Goal: Find specific page/section: Find specific page/section

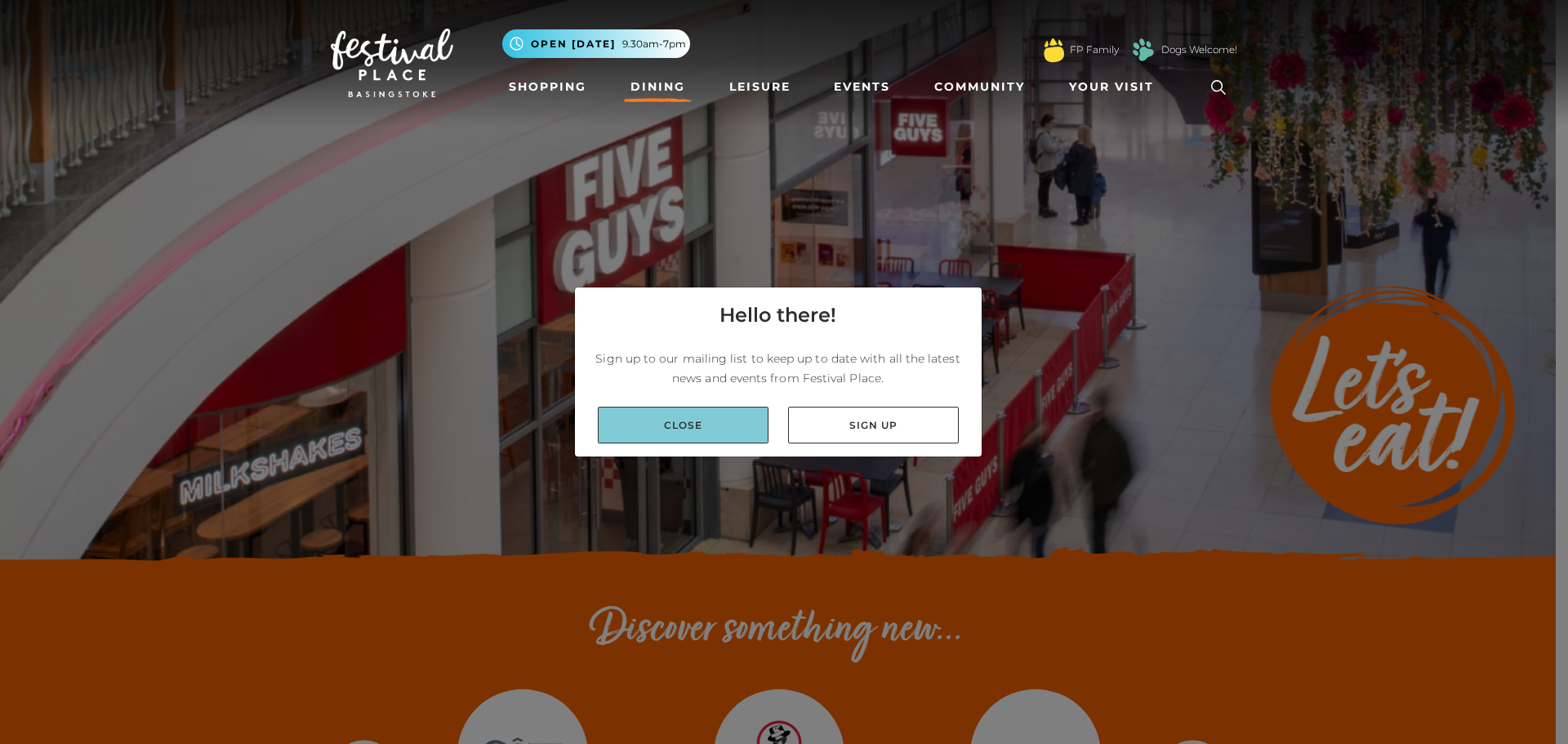
click at [698, 420] on link "Close" at bounding box center [683, 424] width 171 height 36
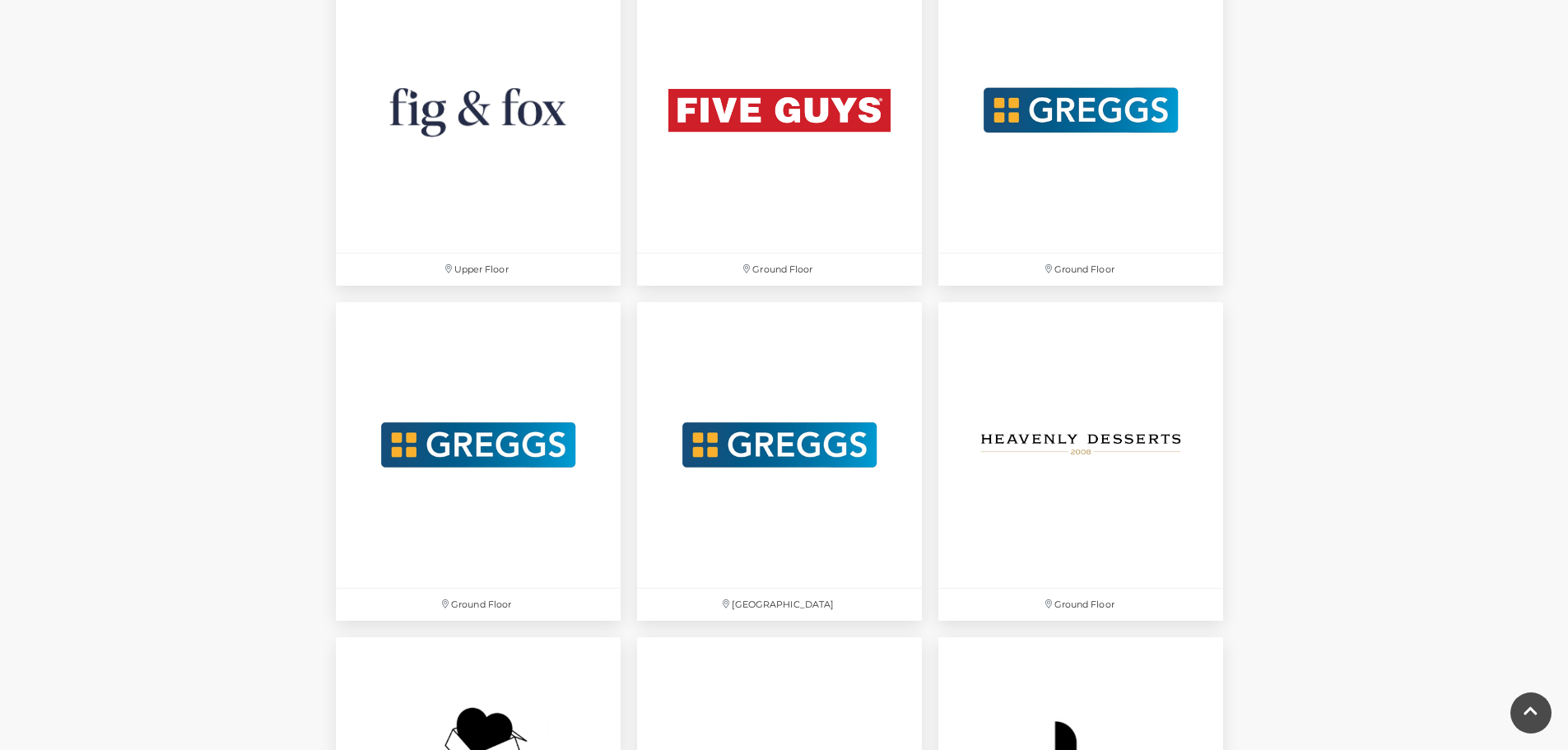
scroll to position [3367, 0]
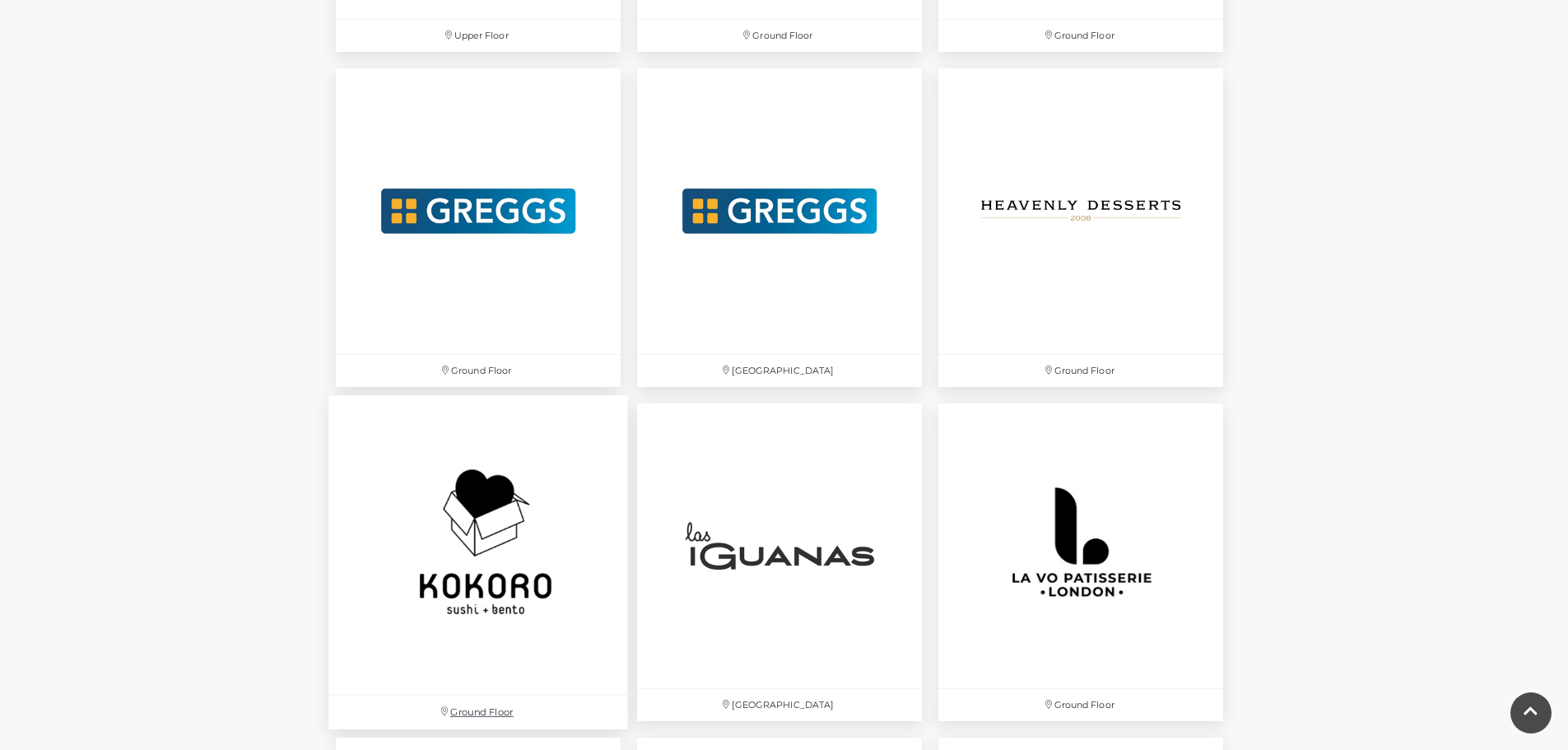
click at [562, 506] on img at bounding box center [478, 545] width 299 height 300
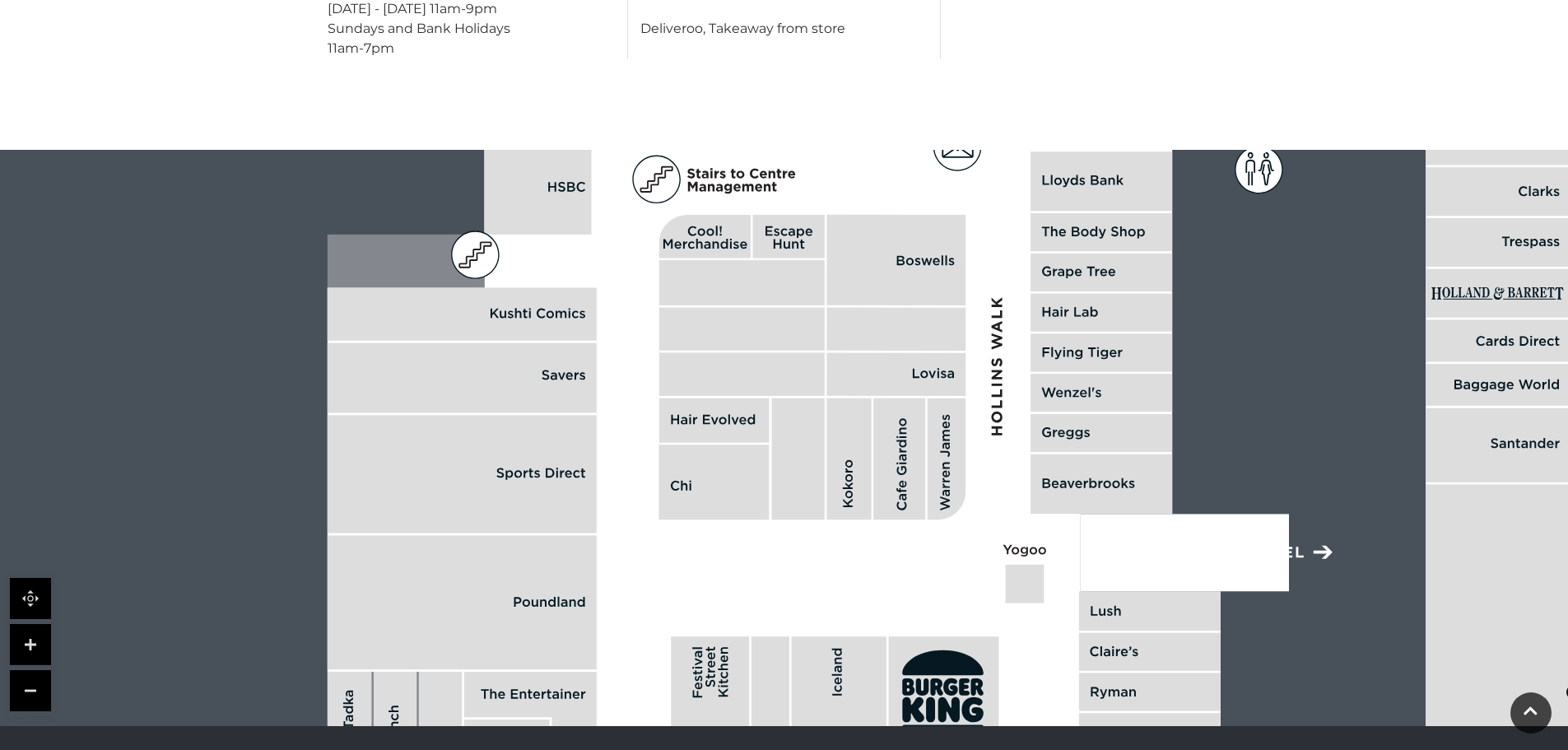
scroll to position [940, 0]
click at [25, 681] on link at bounding box center [30, 692] width 41 height 41
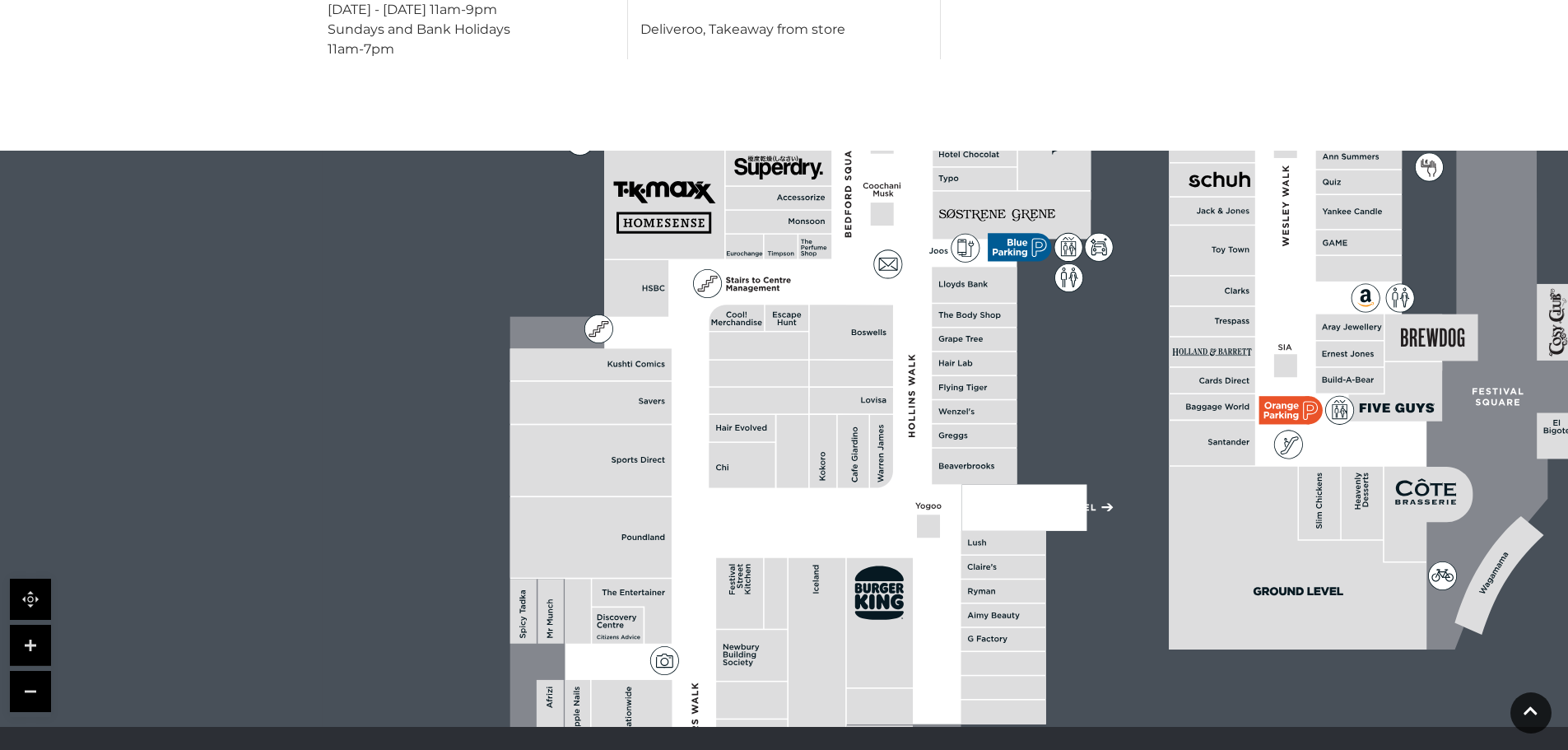
click at [25, 681] on link at bounding box center [30, 692] width 41 height 41
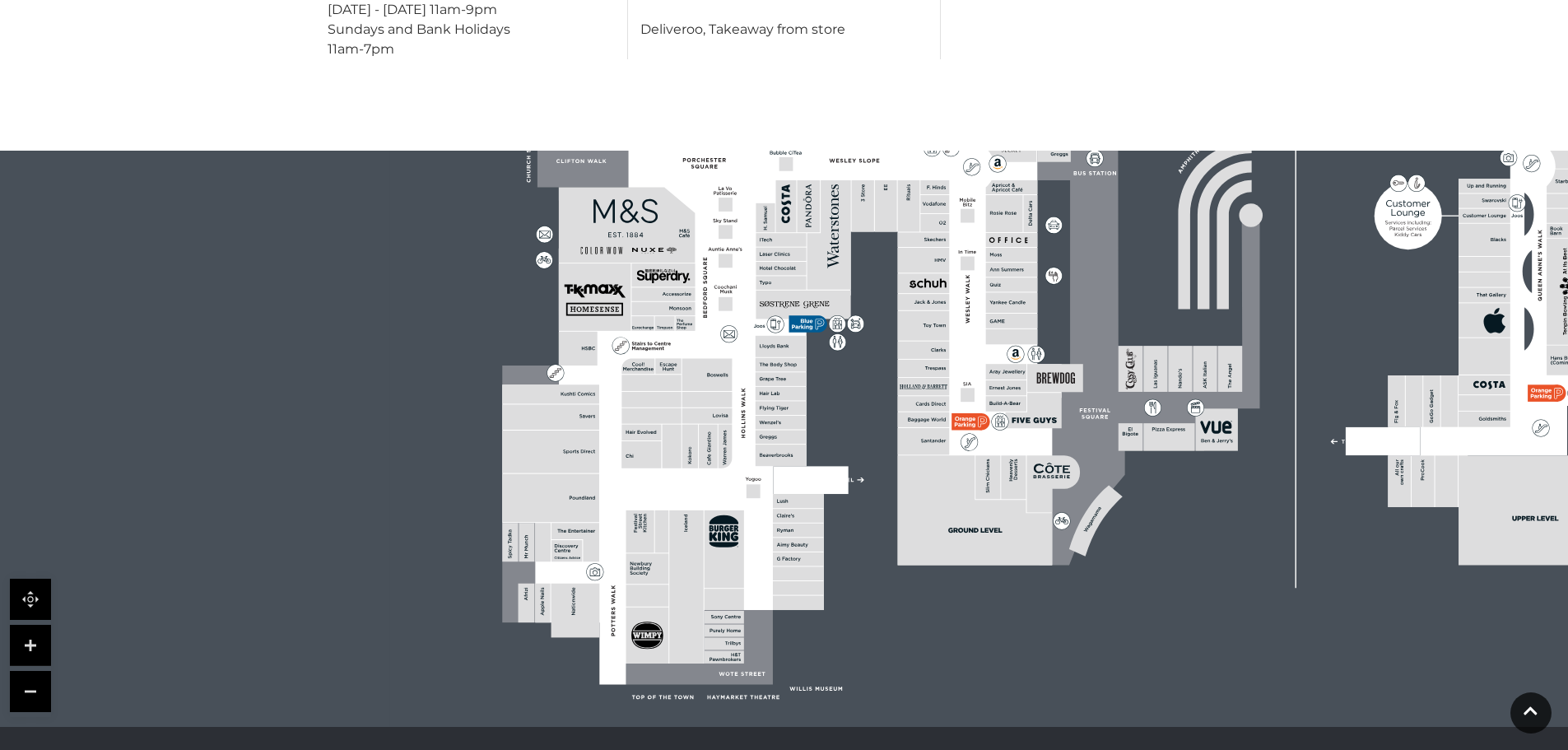
click at [25, 681] on link at bounding box center [30, 692] width 41 height 41
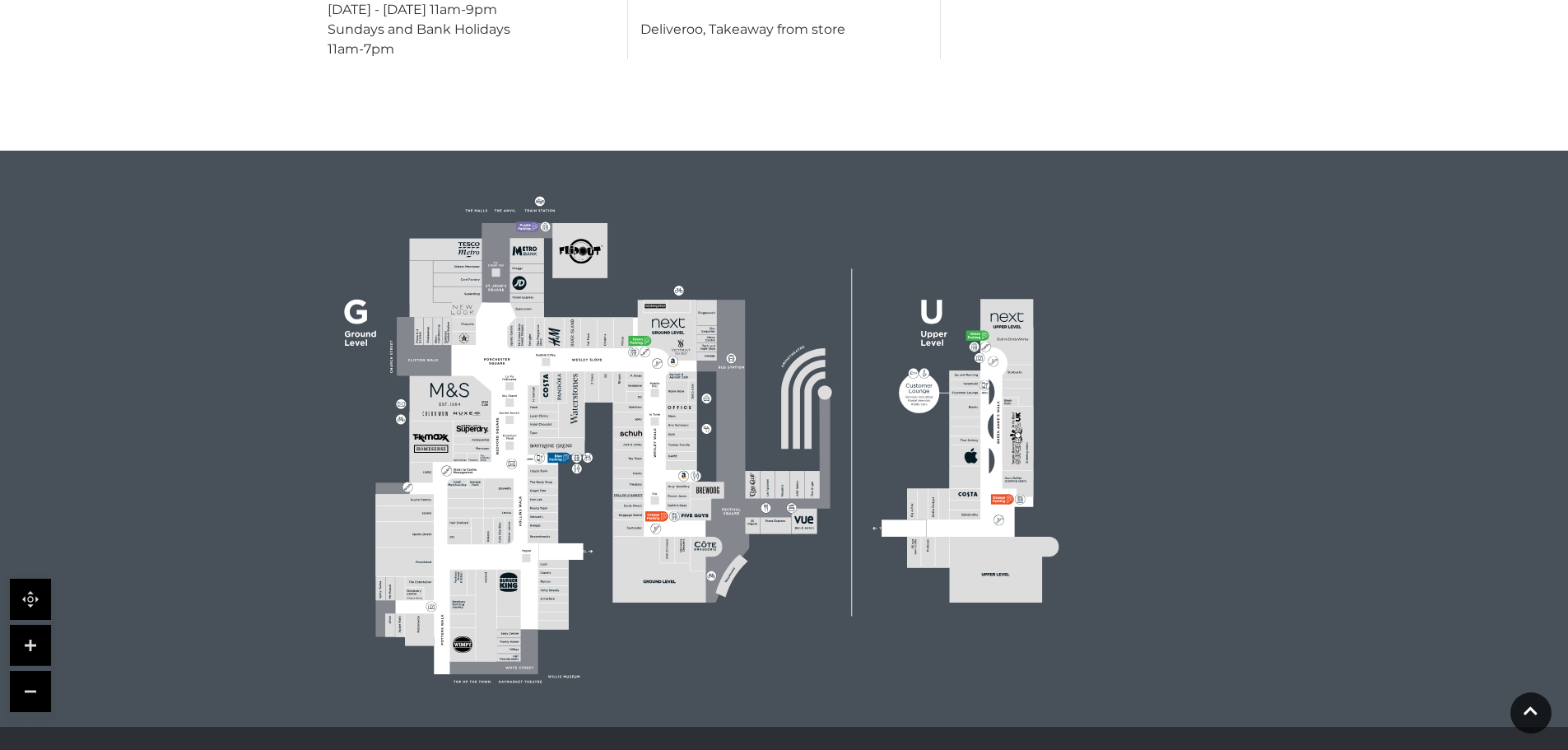
click at [39, 648] on link at bounding box center [30, 645] width 41 height 41
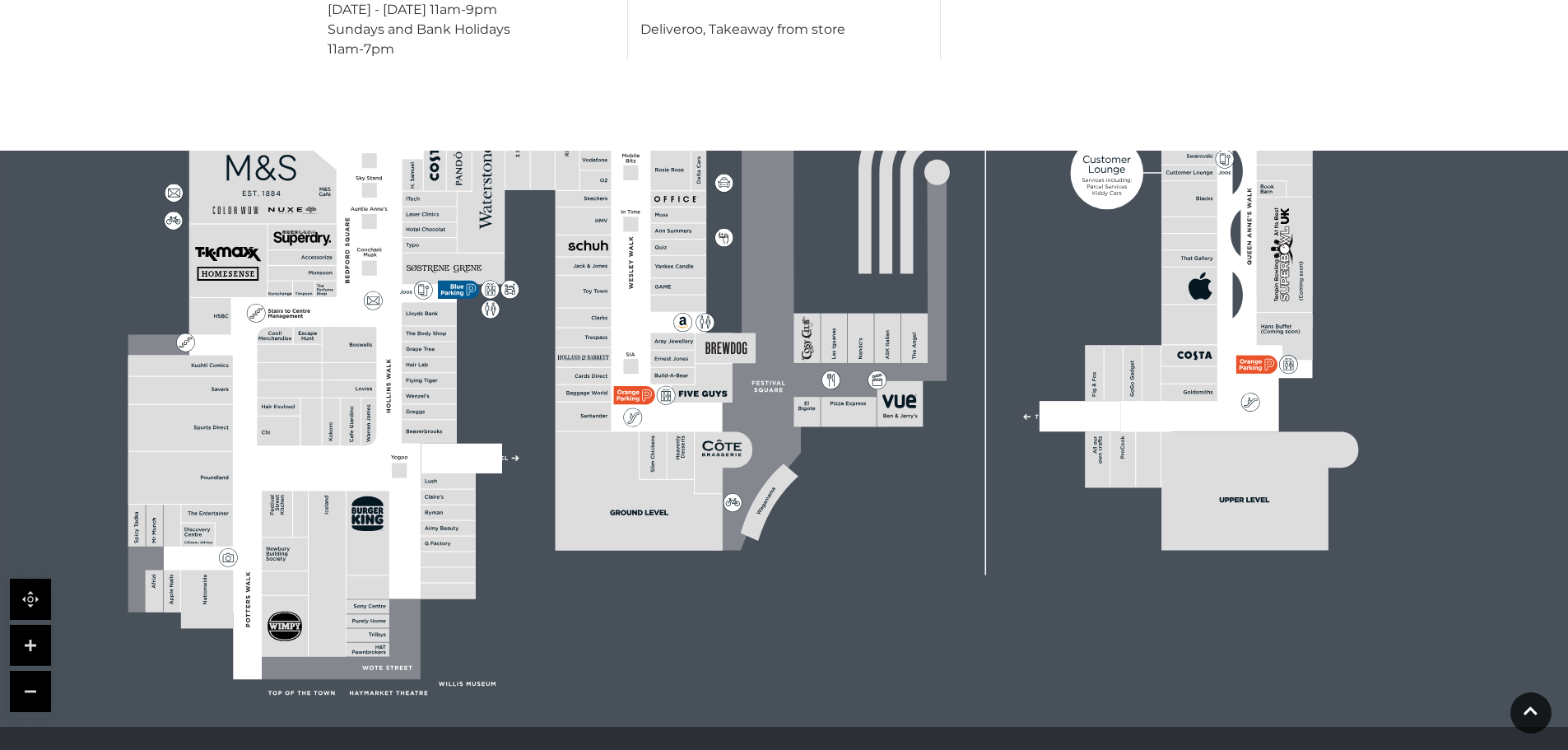
drag, startPoint x: 315, startPoint y: 534, endPoint x: 394, endPoint y: 351, distance: 199.3
click at [394, 351] on polygon at bounding box center [429, 330] width 604 height 701
click at [37, 654] on link at bounding box center [30, 645] width 41 height 41
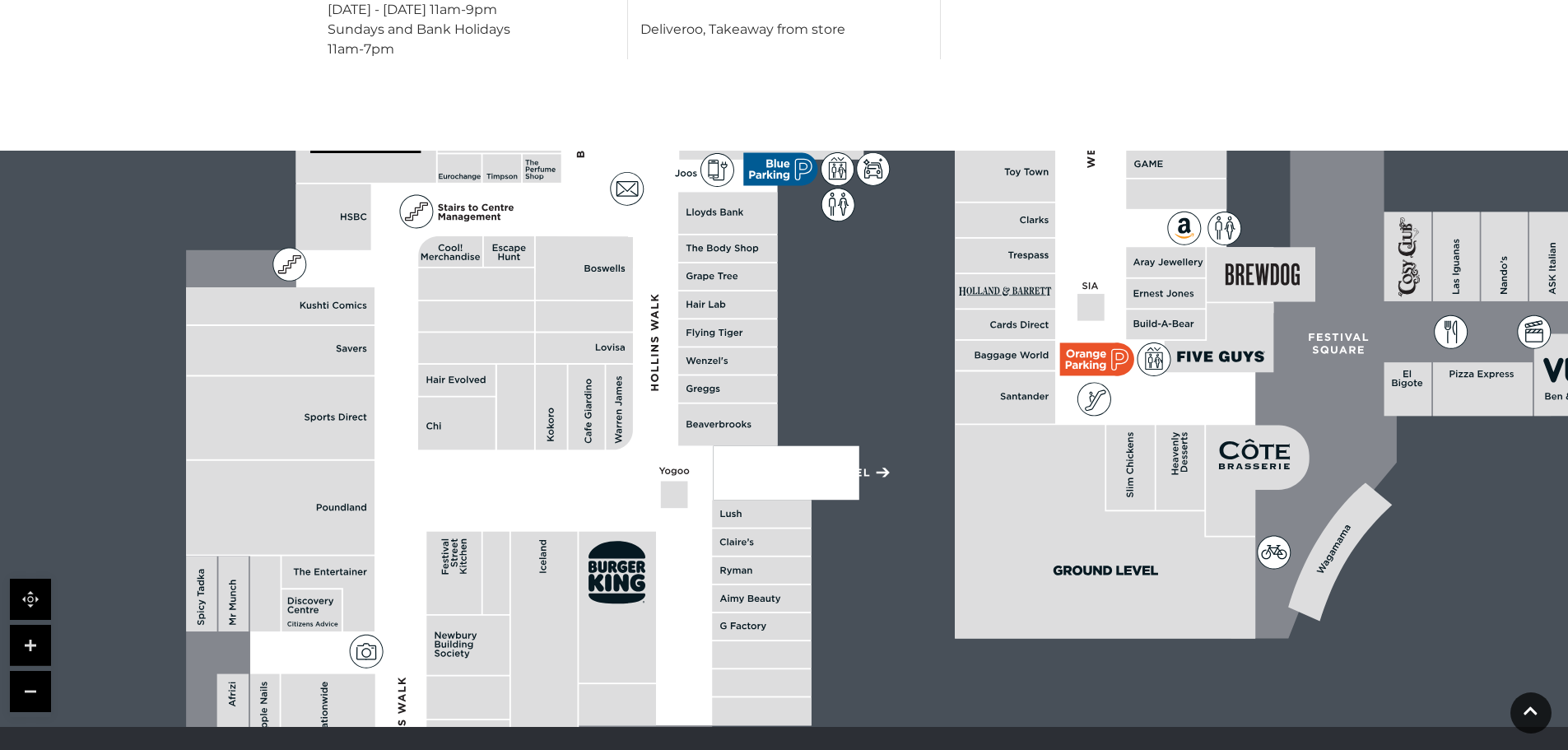
drag, startPoint x: 328, startPoint y: 473, endPoint x: 910, endPoint y: 472, distance: 582.0
click at [910, 472] on rect at bounding box center [1240, 107] width 2547 height 1798
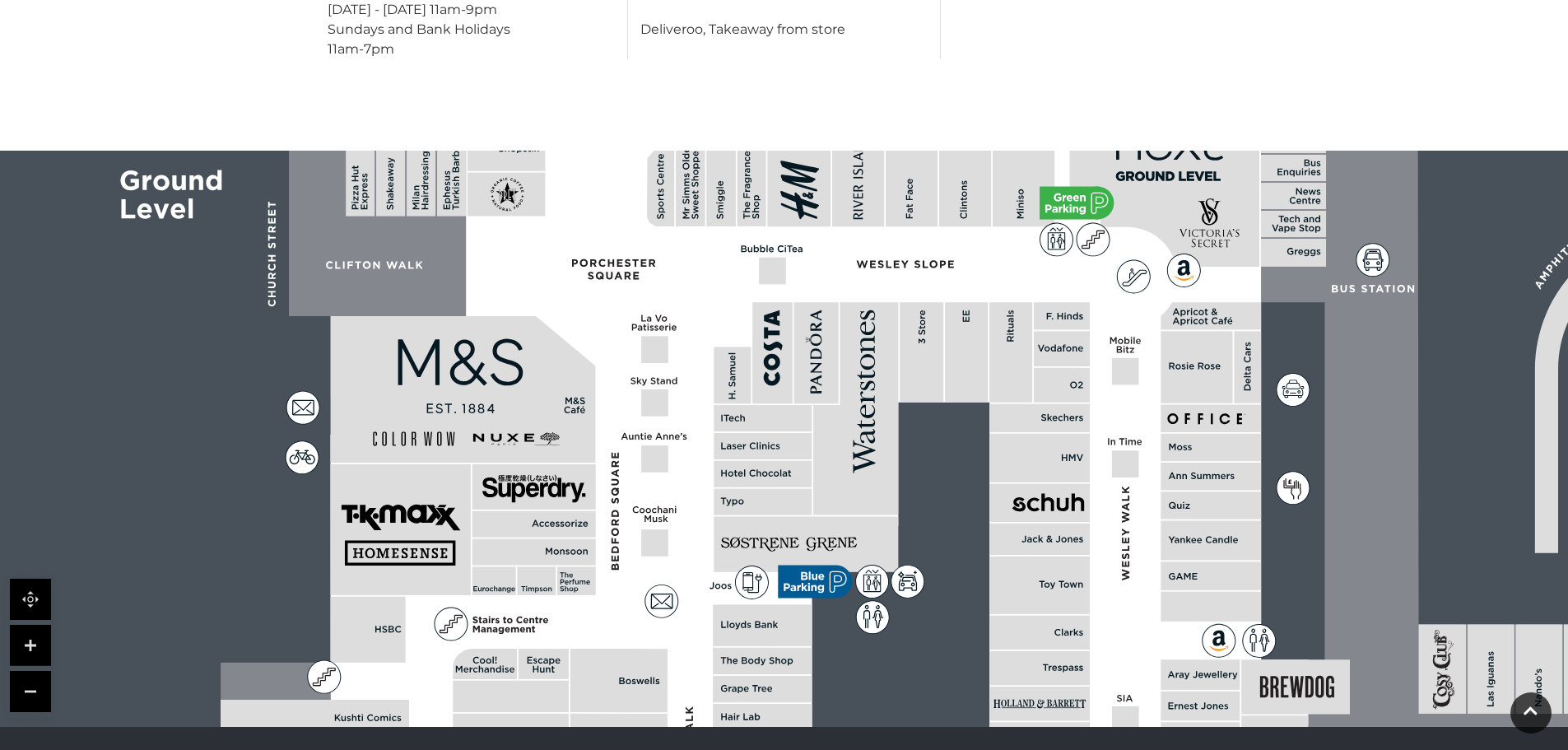
drag, startPoint x: 881, startPoint y: 310, endPoint x: 834, endPoint y: 789, distance: 481.3
click at [834, 749] on html "Skip to Navigation Skip to Content Toggle navigation .st5{fill:none;stroke:#FFF…" at bounding box center [784, 73] width 1568 height 2027
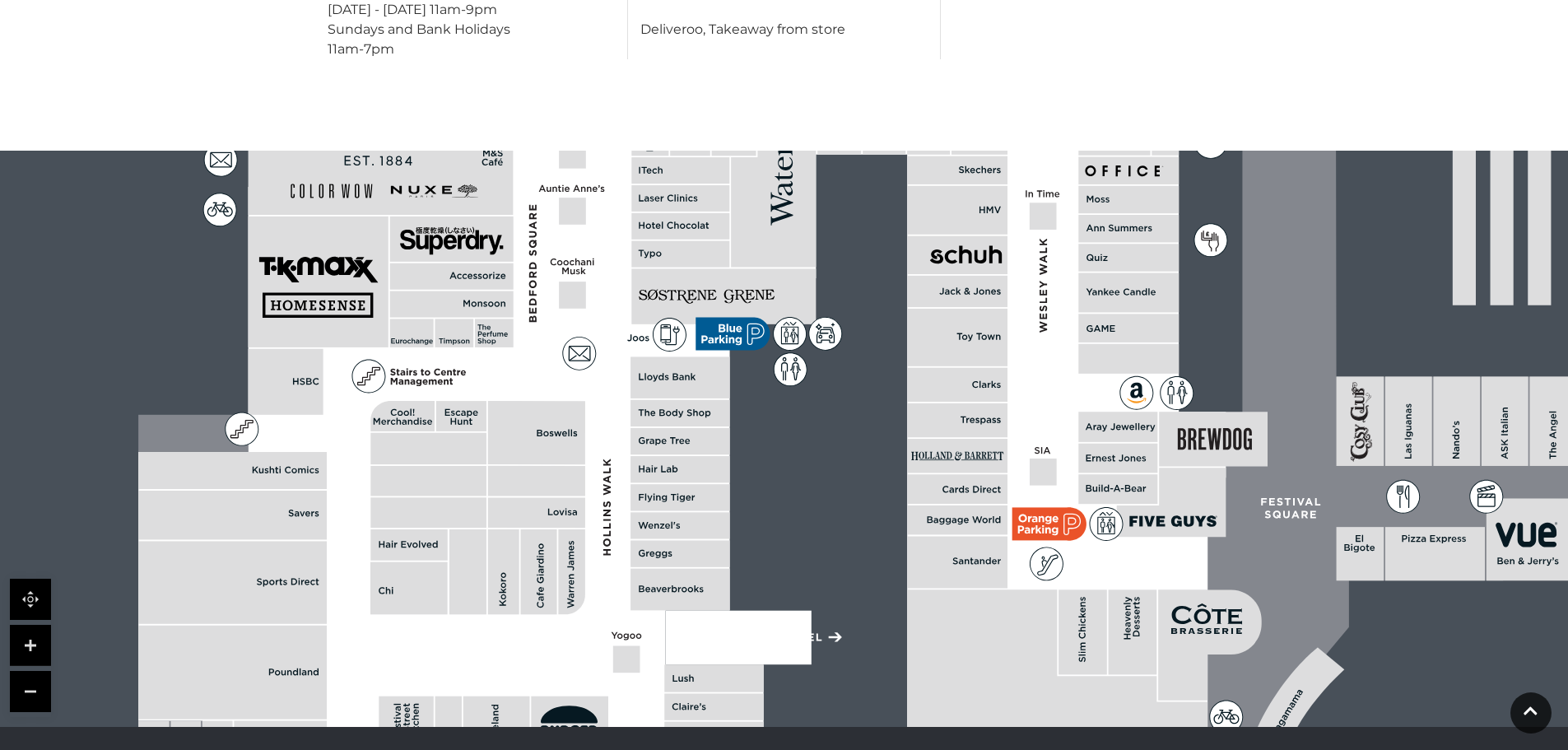
drag, startPoint x: 1219, startPoint y: 406, endPoint x: 1082, endPoint y: 4, distance: 424.7
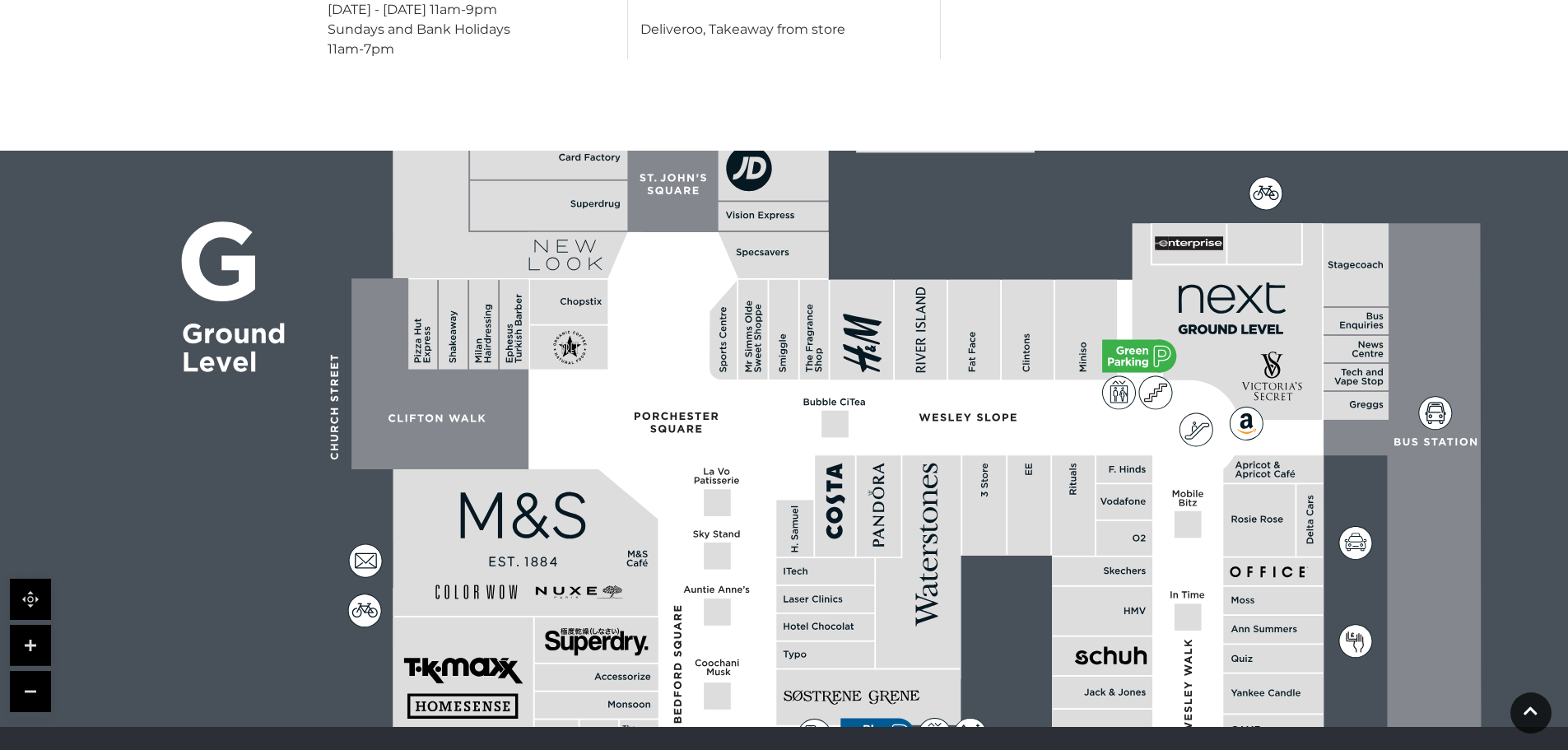
drag, startPoint x: 913, startPoint y: 325, endPoint x: 1033, endPoint y: 789, distance: 479.3
click at [1033, 749] on html "Skip to Navigation Skip to Content Toggle navigation .st5{fill:none;stroke:#FFF…" at bounding box center [784, 73] width 1568 height 2027
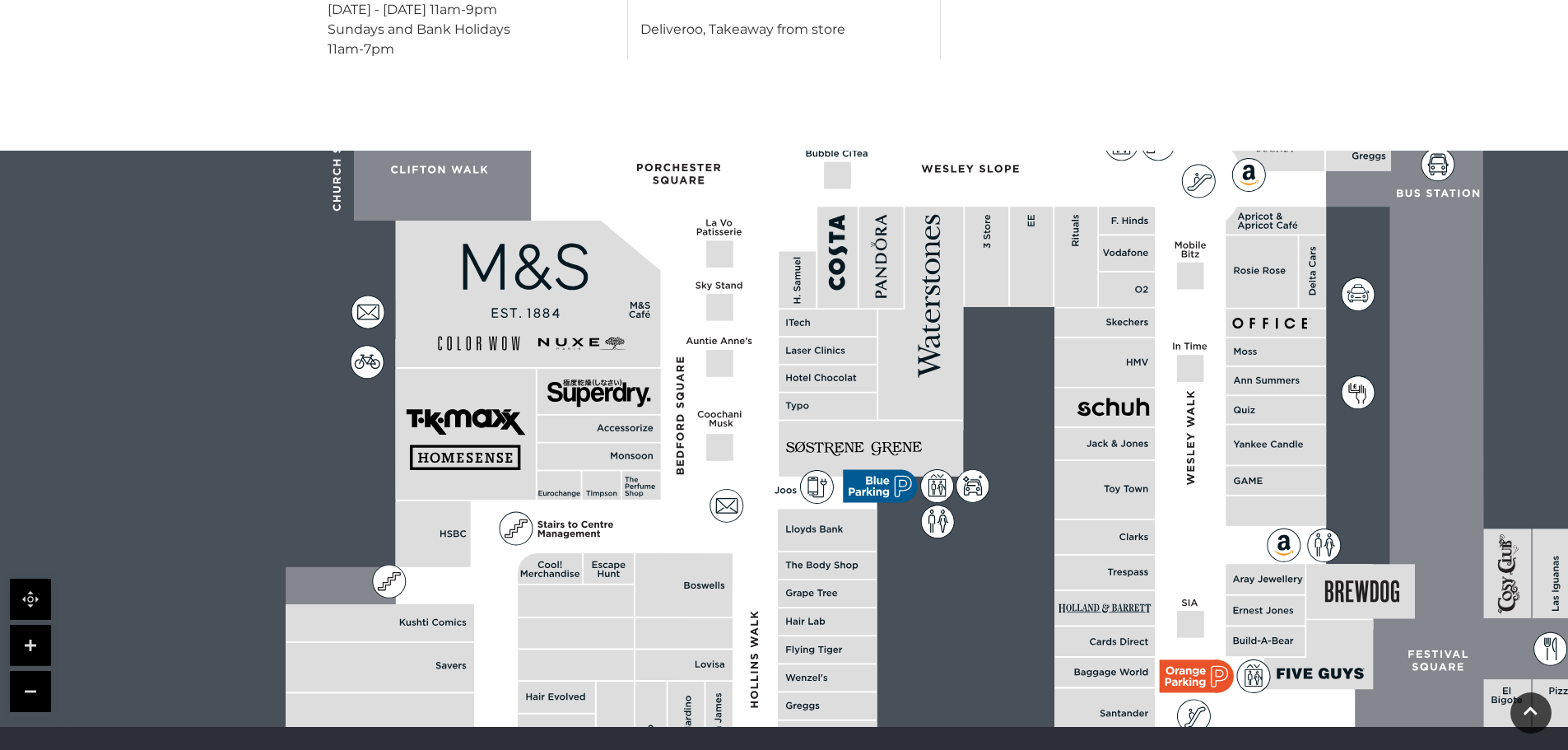
drag, startPoint x: 1103, startPoint y: 408, endPoint x: 1106, endPoint y: 160, distance: 248.0
click at [1106, 160] on polygon at bounding box center [829, 558] width 1087 height 1261
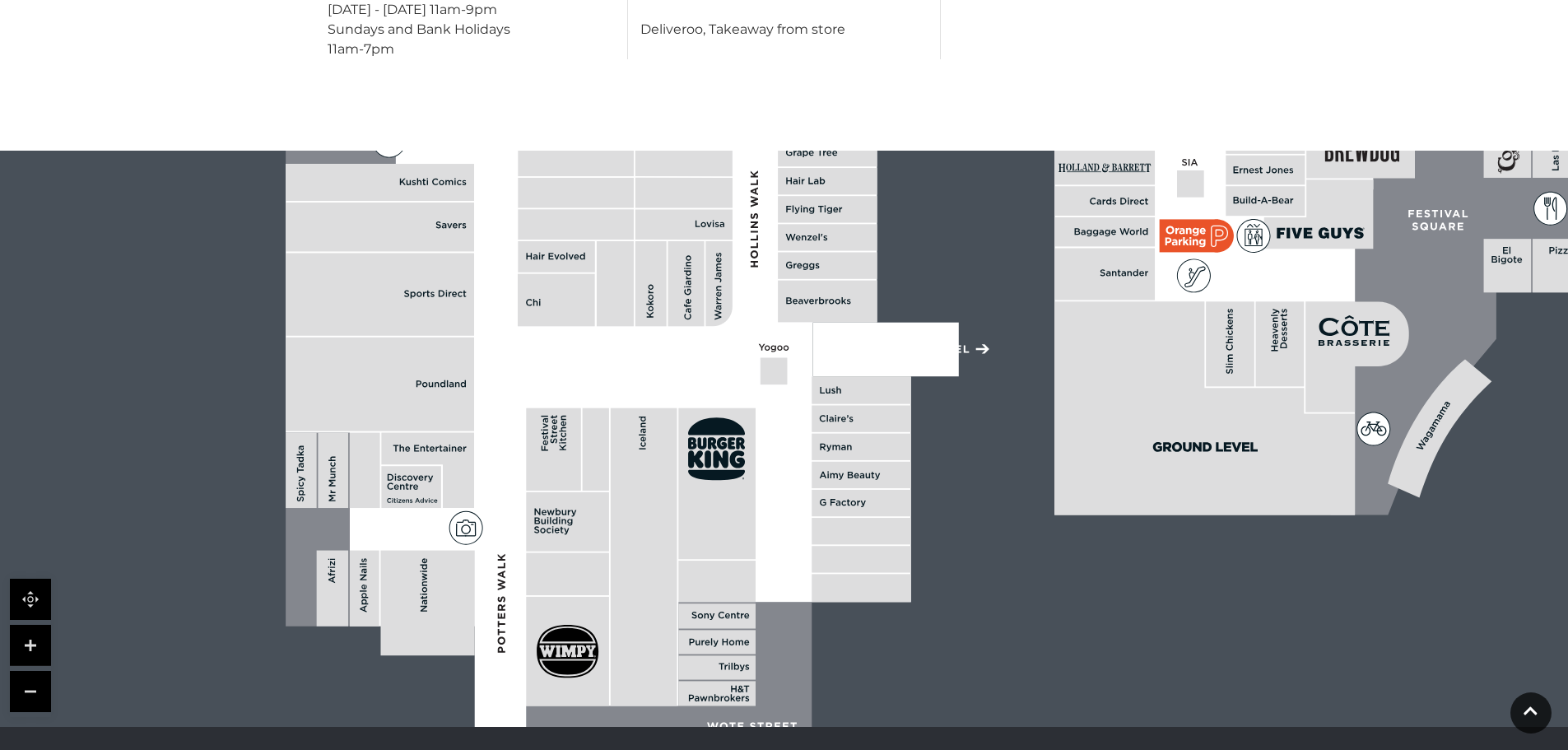
drag, startPoint x: 815, startPoint y: 600, endPoint x: 798, endPoint y: 71, distance: 529.3
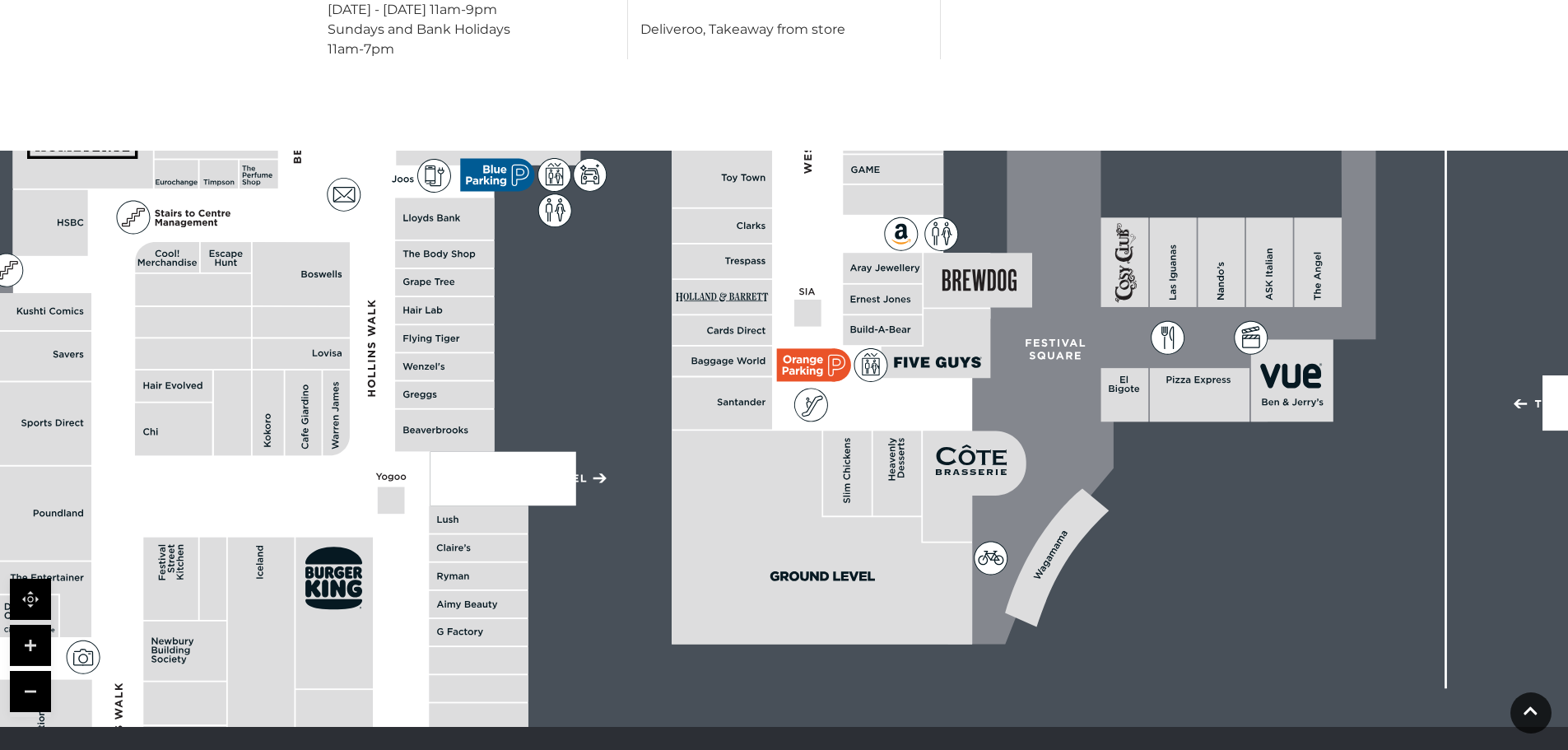
drag, startPoint x: 703, startPoint y: 477, endPoint x: 320, endPoint y: 606, distance: 404.1
click at [320, 606] on icon at bounding box center [333, 579] width 57 height 62
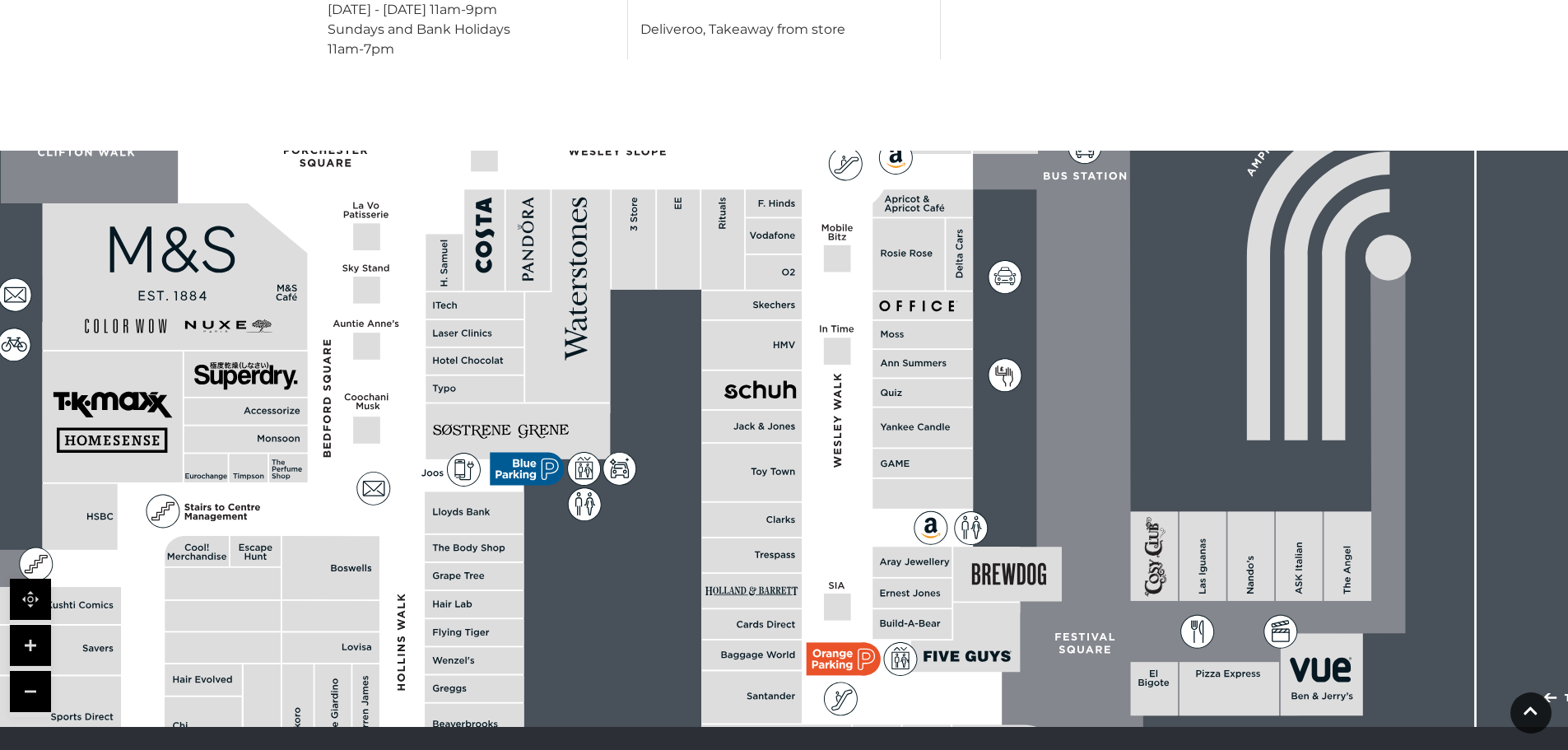
drag, startPoint x: 782, startPoint y: 428, endPoint x: 877, endPoint y: 787, distance: 371.4
click at [877, 749] on html "Skip to Navigation Skip to Content Toggle navigation .st5{fill:none;stroke:#FFF…" at bounding box center [784, 73] width 1568 height 2027
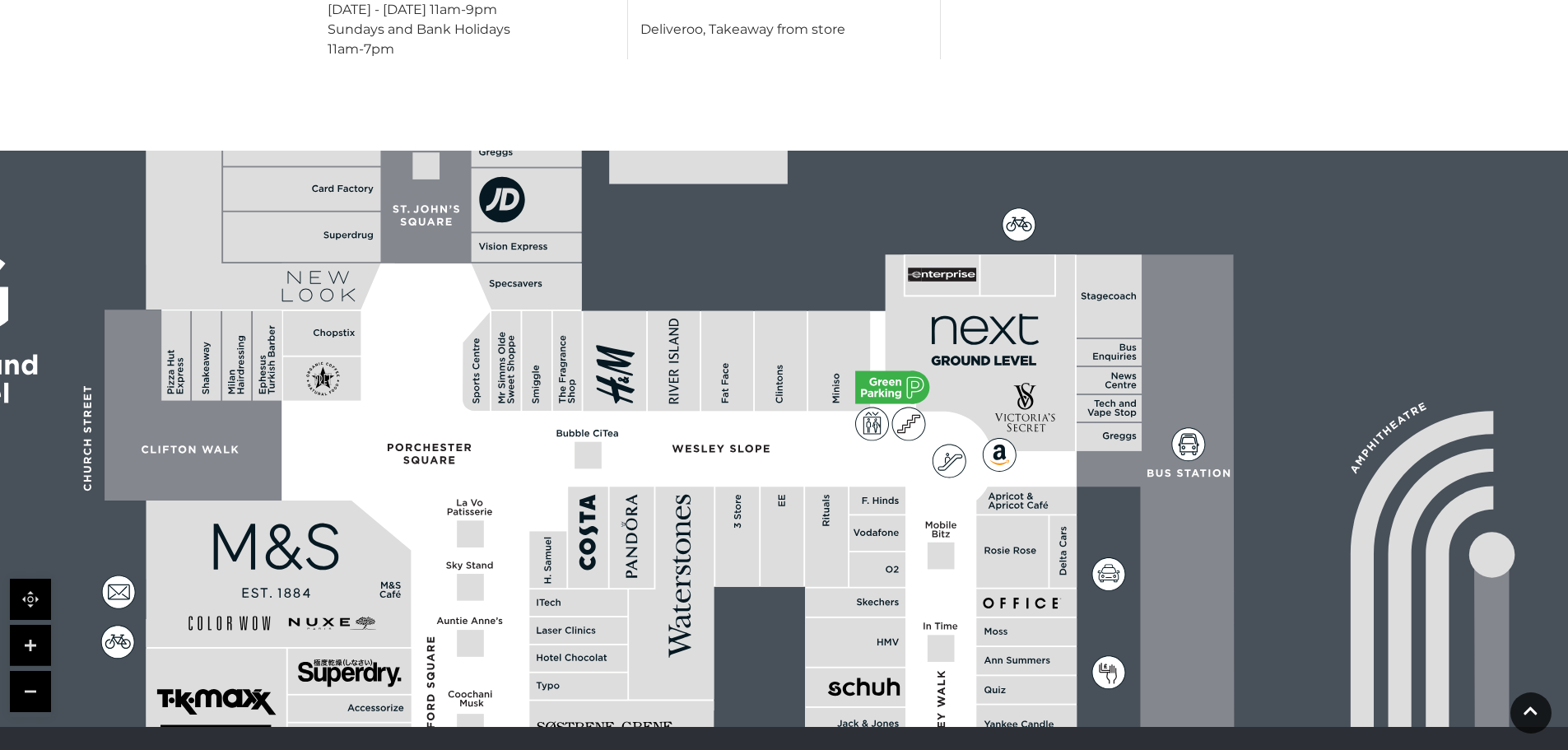
drag, startPoint x: 907, startPoint y: 357, endPoint x: 1010, endPoint y: 655, distance: 315.3
click at [1010, 655] on rect at bounding box center [1026, 660] width 101 height 27
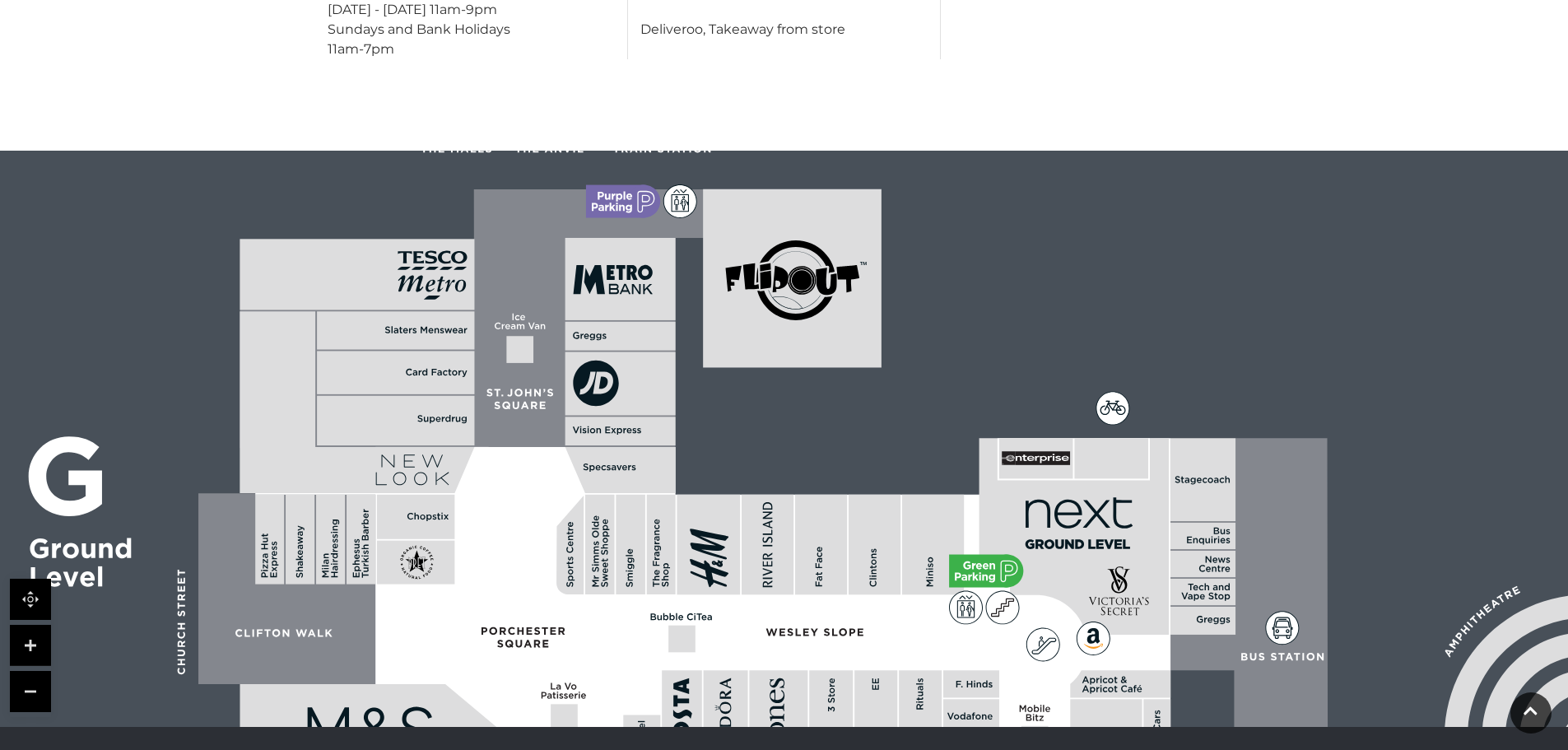
drag, startPoint x: 445, startPoint y: 263, endPoint x: 538, endPoint y: 447, distance: 206.2
click at [538, 447] on polygon at bounding box center [474, 318] width 470 height 258
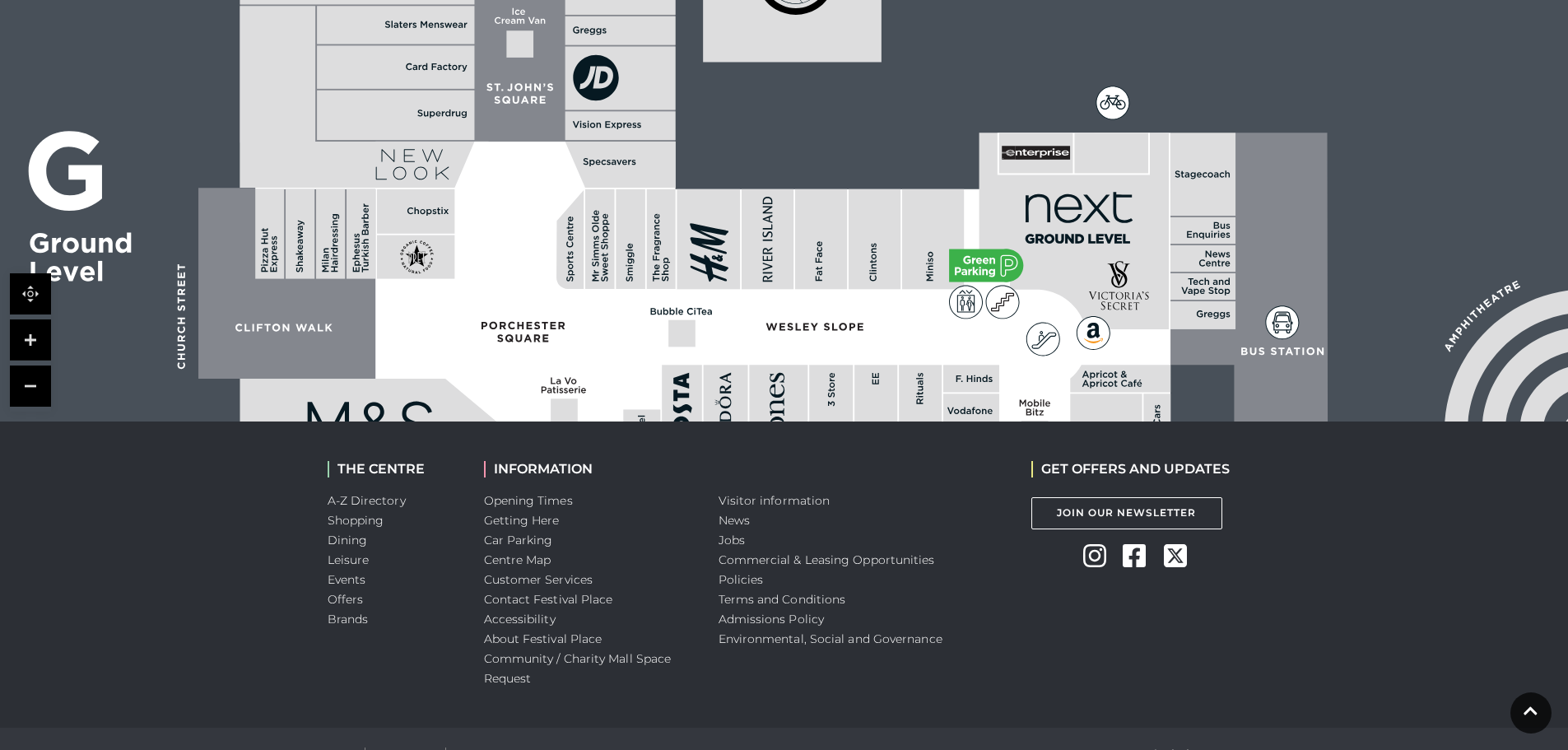
scroll to position [1247, 0]
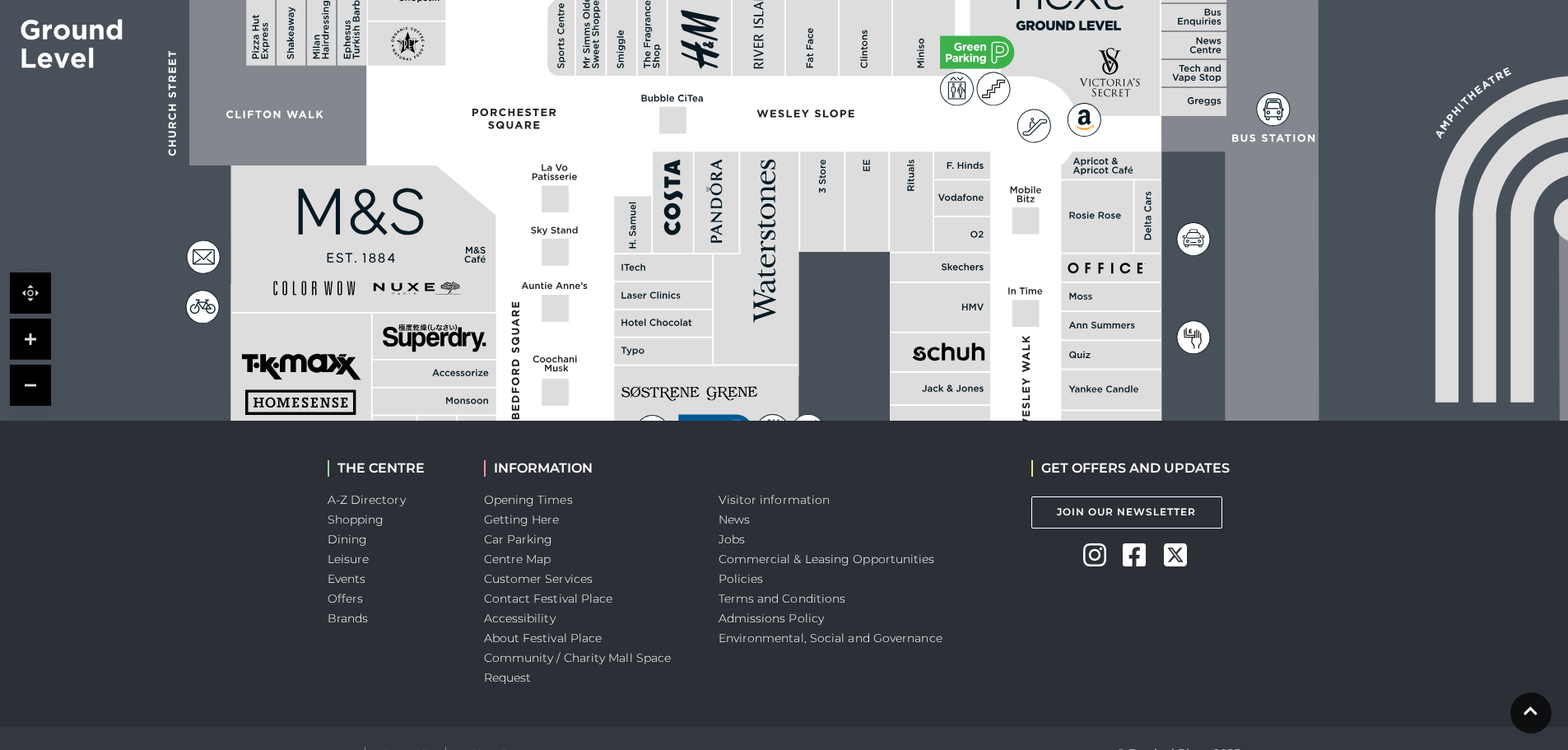
drag, startPoint x: 932, startPoint y: 327, endPoint x: 921, endPoint y: 111, distance: 216.3
click at [921, 111] on polygon at bounding box center [664, 503] width 1087 height 1261
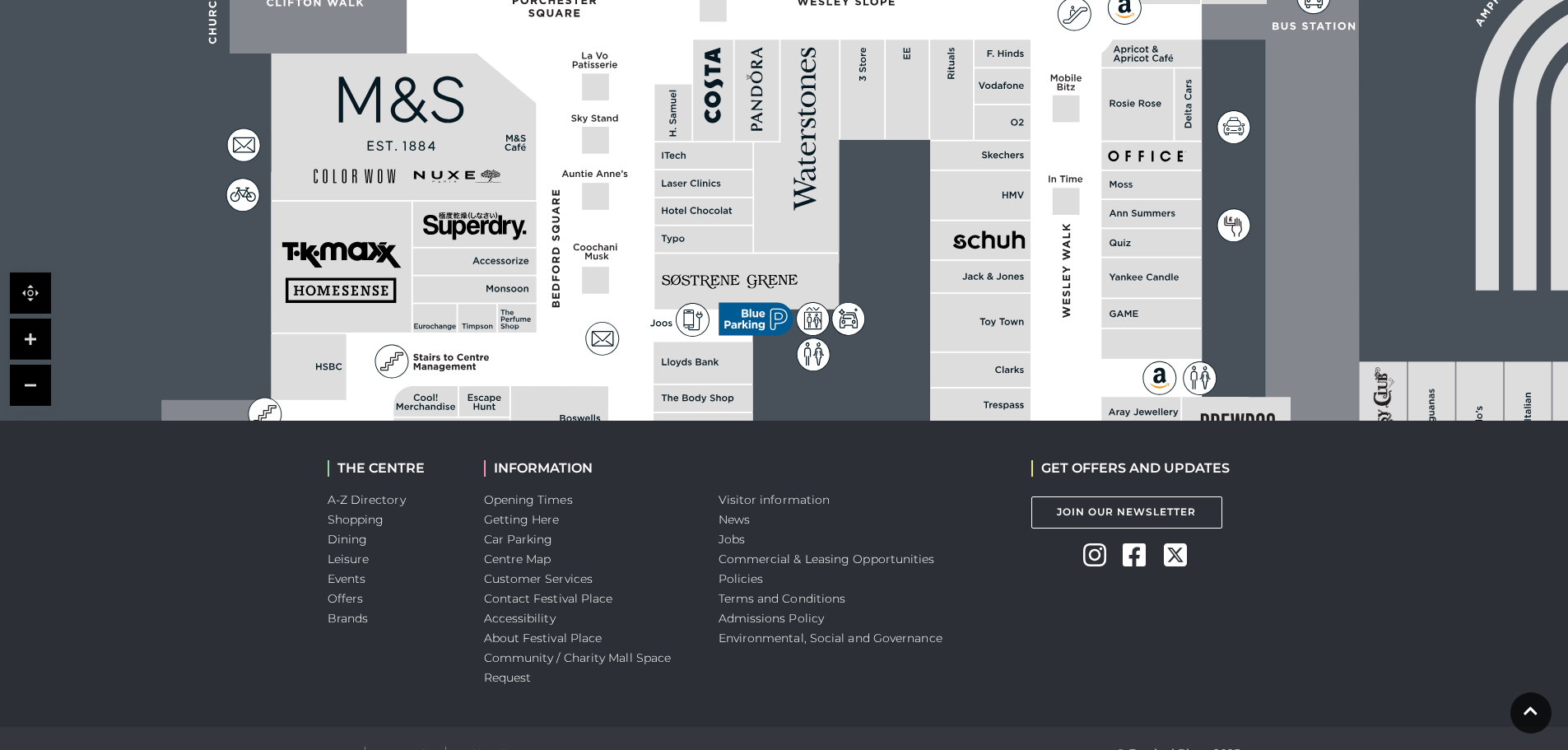
drag, startPoint x: 839, startPoint y: 278, endPoint x: 884, endPoint y: 161, distance: 125.4
click at [884, 161] on rect at bounding box center [1216, 257] width 2547 height 1798
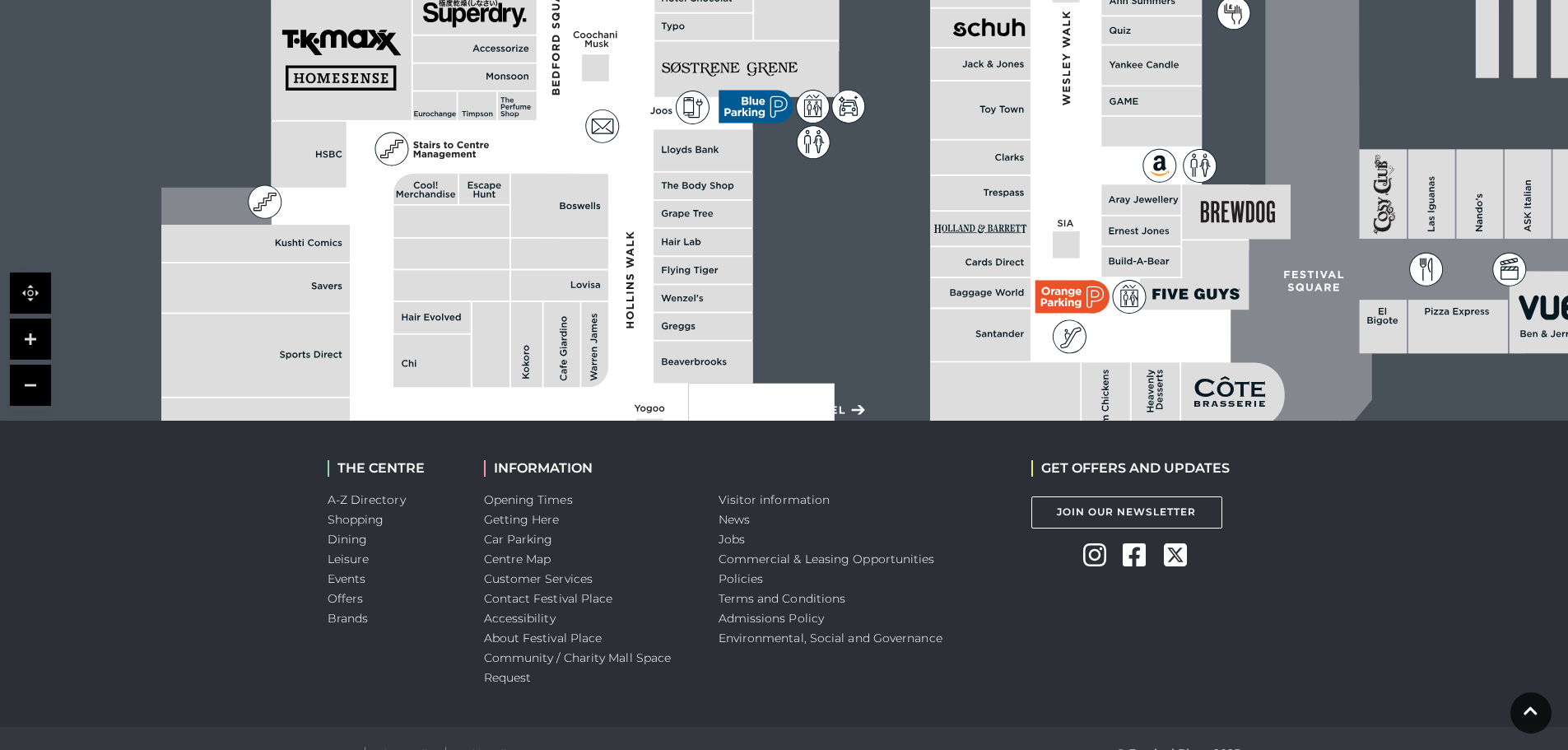
drag, startPoint x: 865, startPoint y: 254, endPoint x: 857, endPoint y: 17, distance: 237.1
click at [857, 17] on rect at bounding box center [1216, 45] width 2547 height 1798
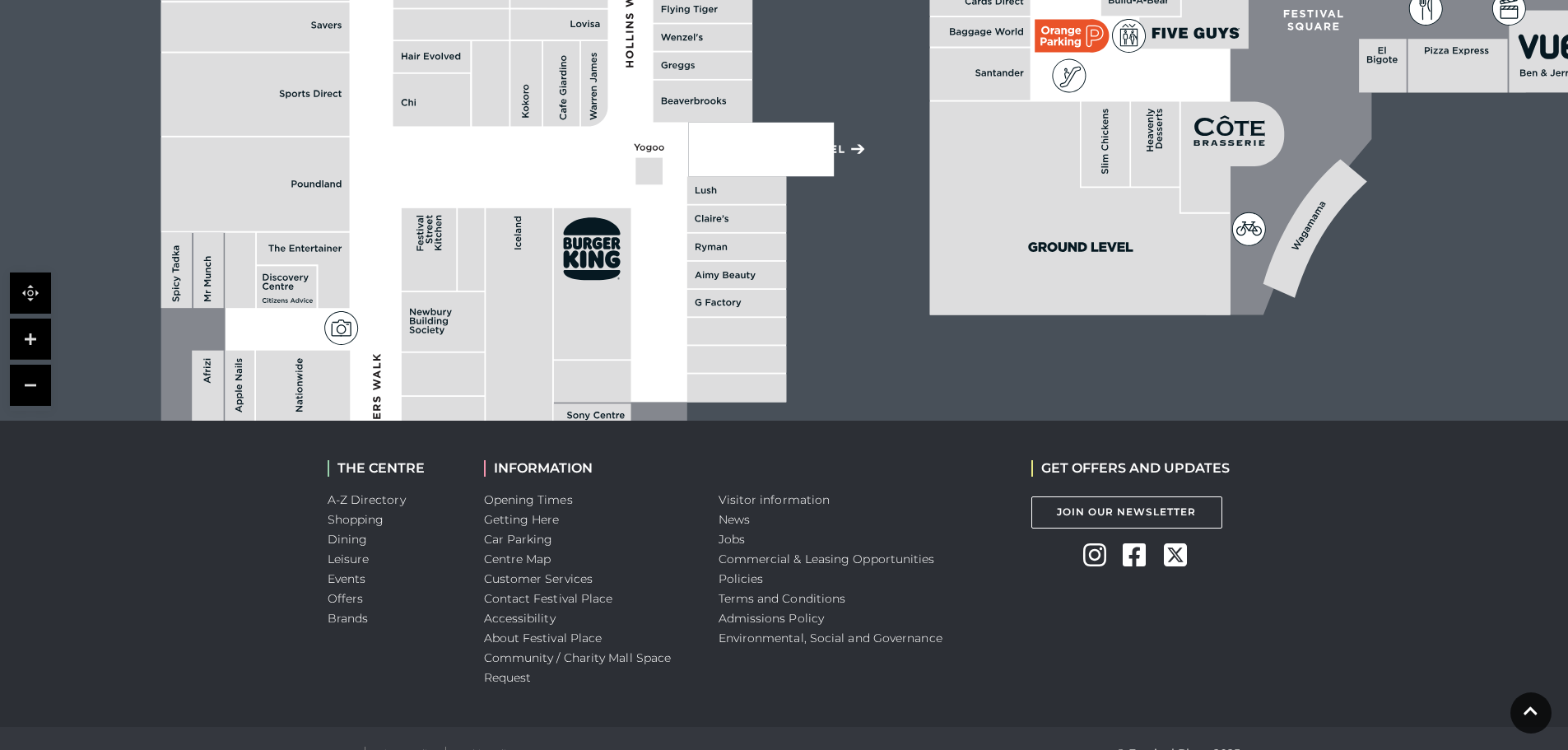
drag, startPoint x: 800, startPoint y: 272, endPoint x: 811, endPoint y: 56, distance: 216.3
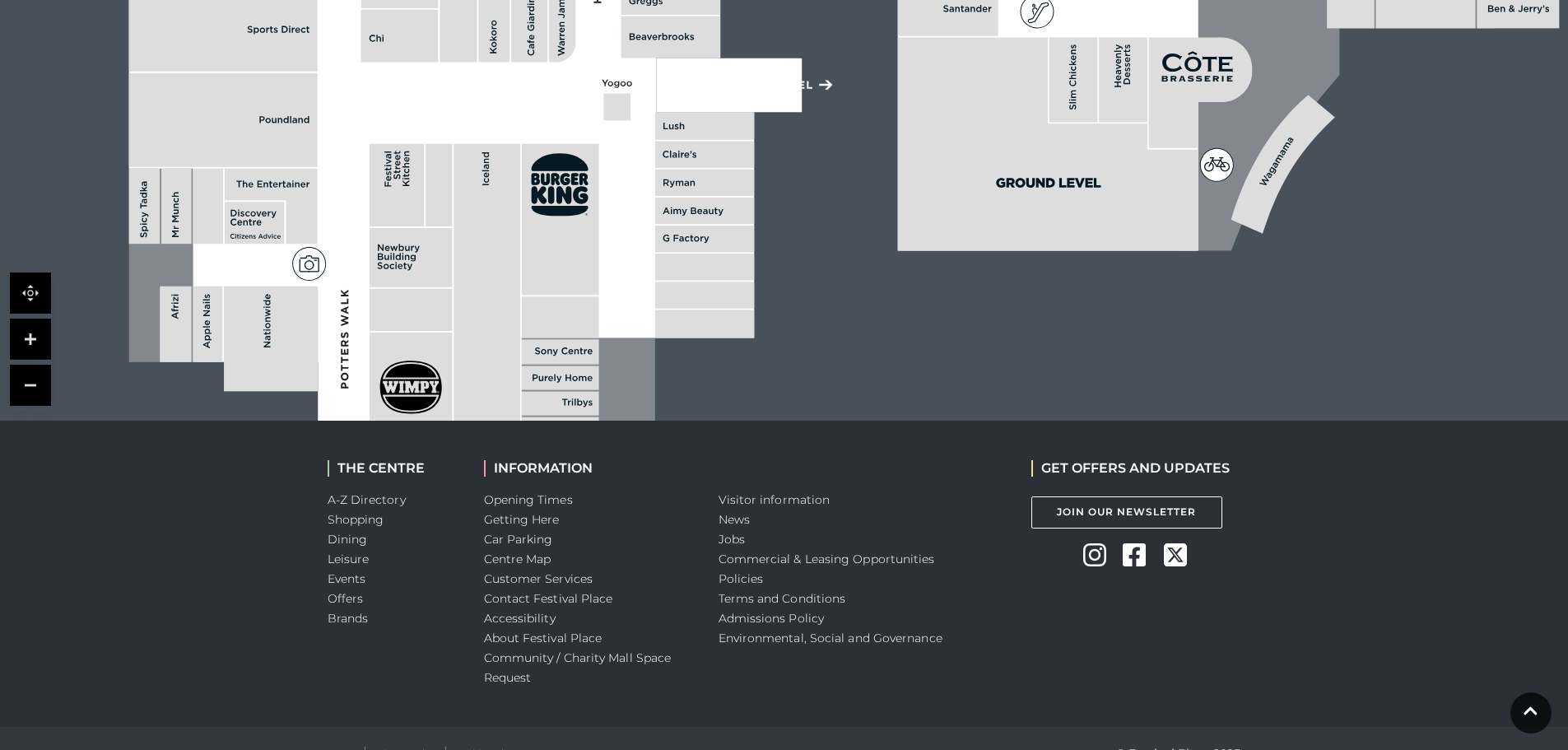
drag, startPoint x: 298, startPoint y: 366, endPoint x: 267, endPoint y: 302, distance: 71.1
click at [267, 302] on icon at bounding box center [267, 302] width 8 height 5
click at [137, 208] on rect at bounding box center [144, 206] width 31 height 75
